Goal: Task Accomplishment & Management: Manage account settings

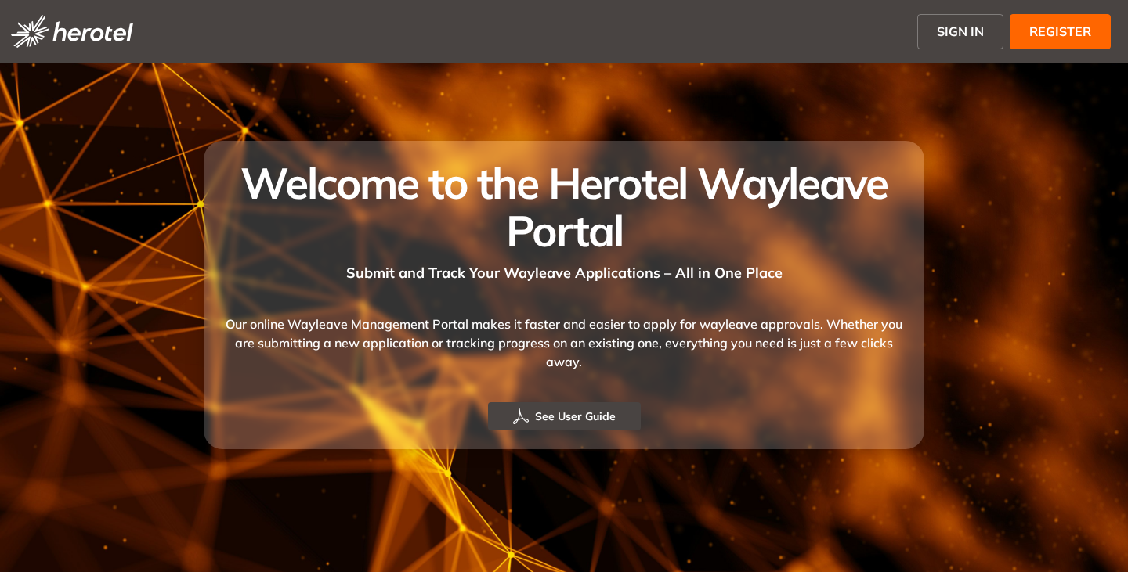
click at [948, 30] on span "SIGN IN" at bounding box center [959, 31] width 47 height 19
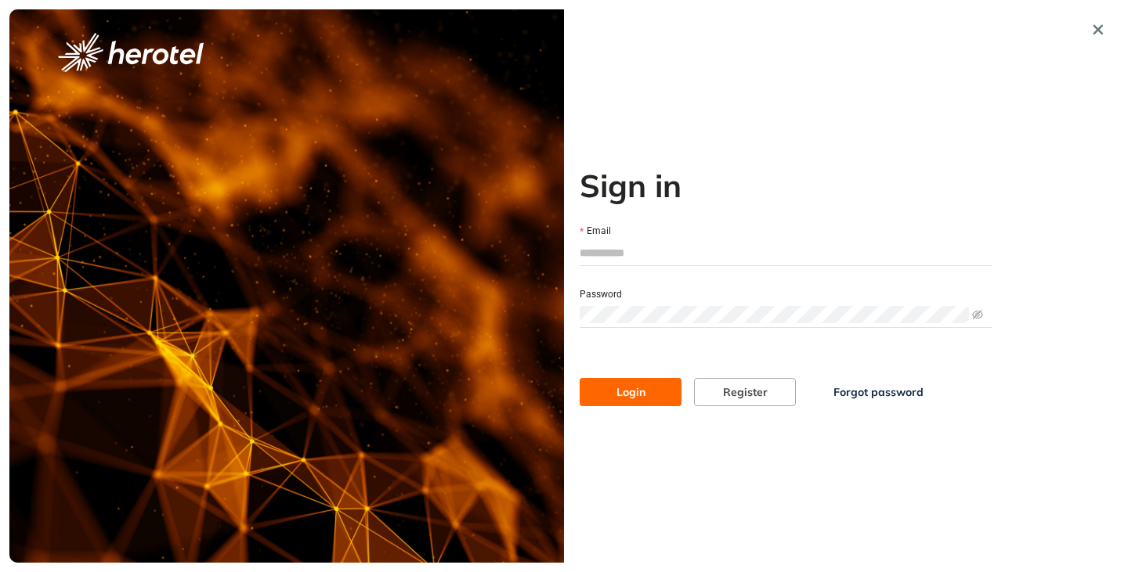
click at [608, 263] on input "Email" at bounding box center [785, 252] width 412 height 23
type input "**********"
click at [579, 378] on button "Login" at bounding box center [630, 392] width 102 height 28
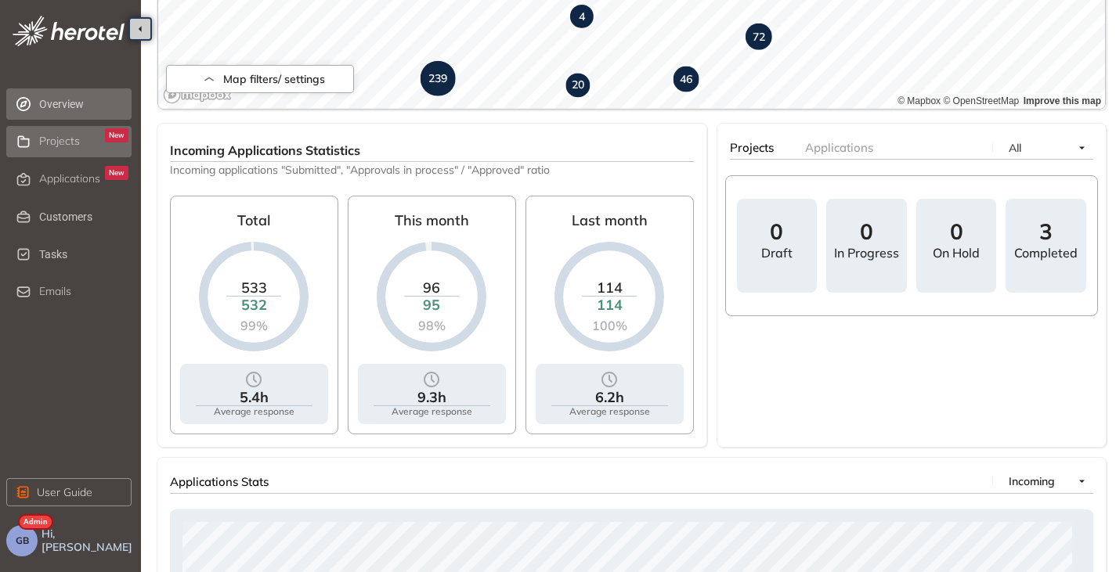
scroll to position [391, 0]
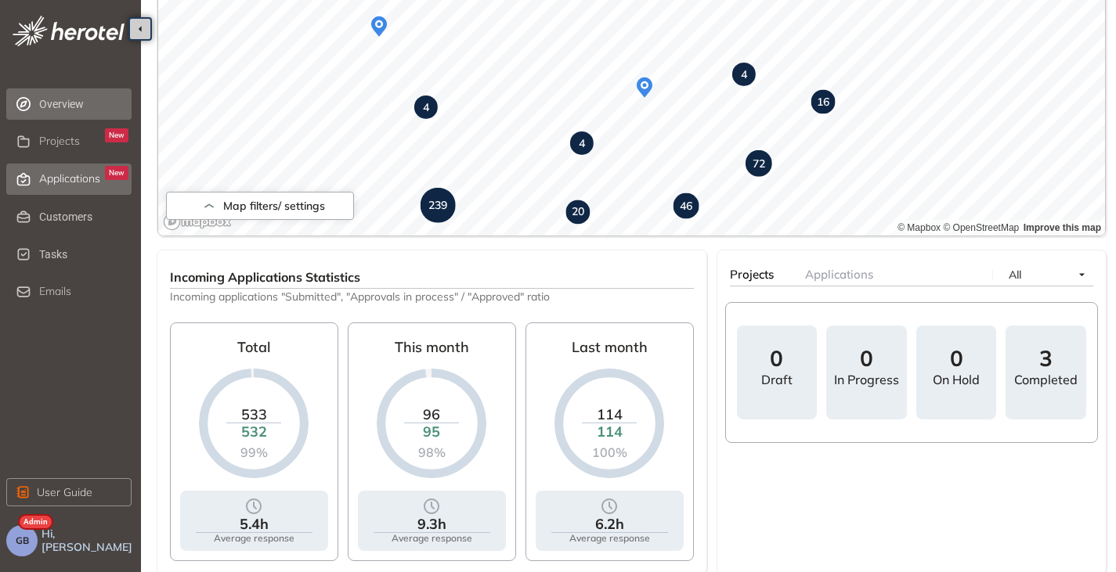
click at [58, 176] on span "Applications" at bounding box center [69, 178] width 61 height 13
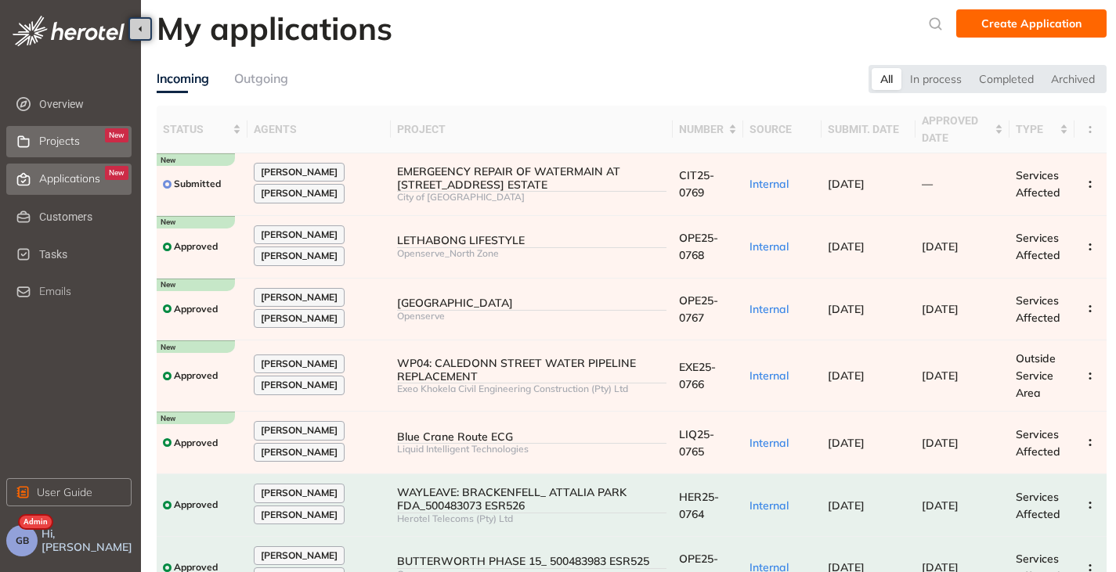
click at [63, 148] on div "Projects New" at bounding box center [83, 141] width 89 height 27
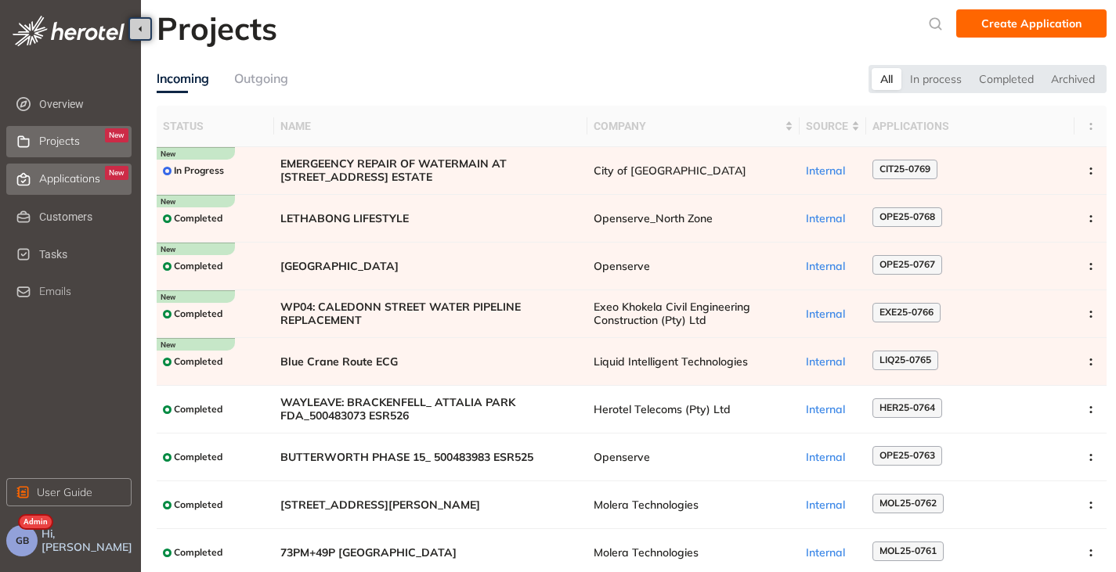
click at [56, 175] on span "Applications" at bounding box center [69, 178] width 61 height 13
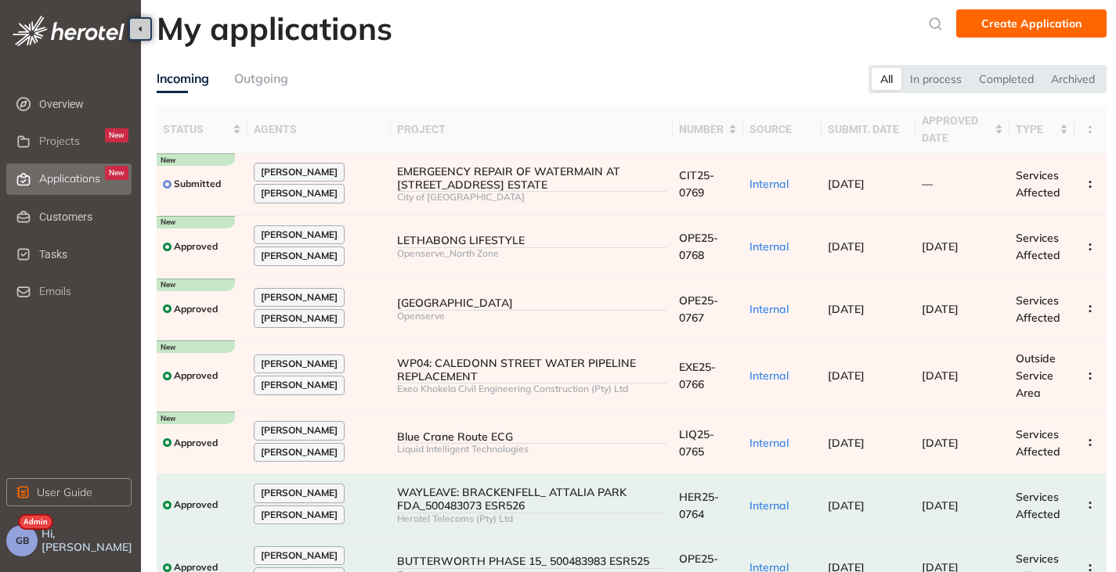
click at [27, 536] on span "GB" at bounding box center [22, 541] width 13 height 11
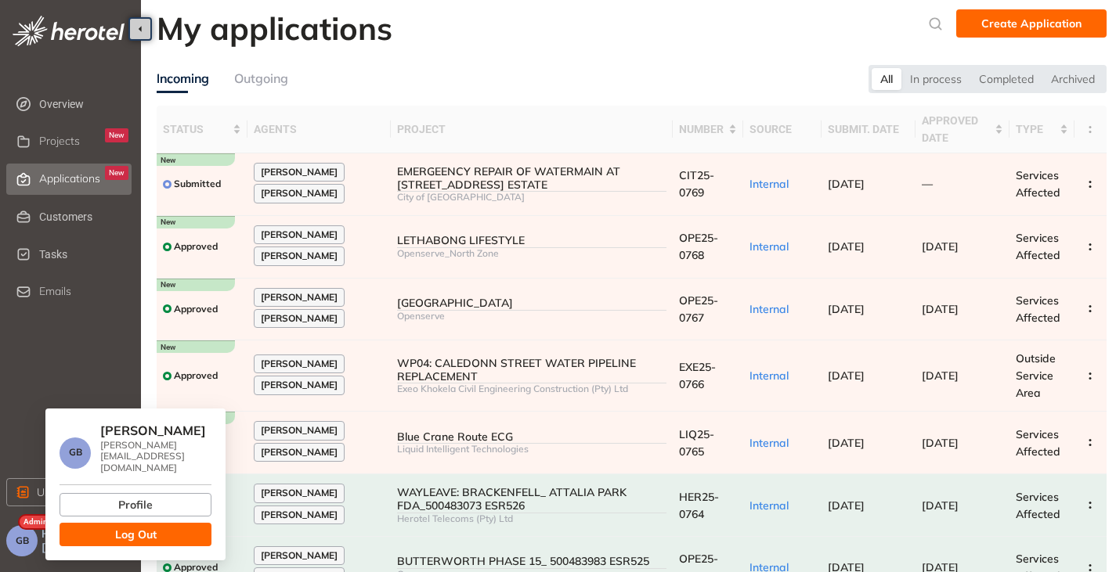
click at [96, 523] on button "Log Out" at bounding box center [136, 534] width 152 height 23
